Goal: Task Accomplishment & Management: Manage account settings

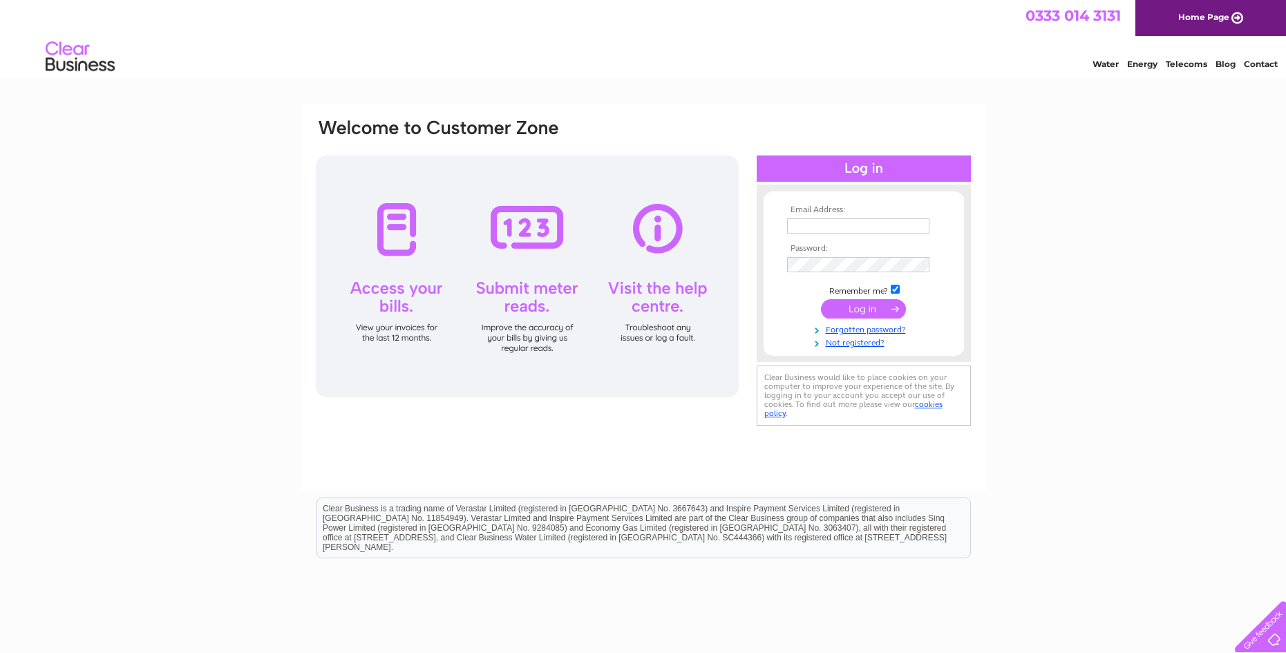
click at [853, 228] on input "text" at bounding box center [858, 225] width 142 height 15
type input "[PERSON_NAME][EMAIL_ADDRESS][PERSON_NAME][DOMAIN_NAME]"
click at [862, 311] on input "submit" at bounding box center [863, 308] width 85 height 19
